Goal: Transaction & Acquisition: Purchase product/service

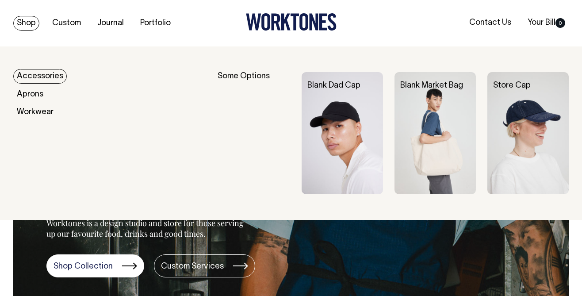
click at [28, 22] on link "Shop" at bounding box center [26, 23] width 26 height 15
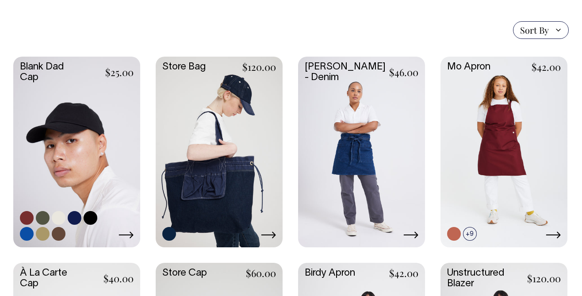
scroll to position [203, 0]
click at [122, 112] on link at bounding box center [76, 150] width 127 height 189
